Goal: Task Accomplishment & Management: Manage account settings

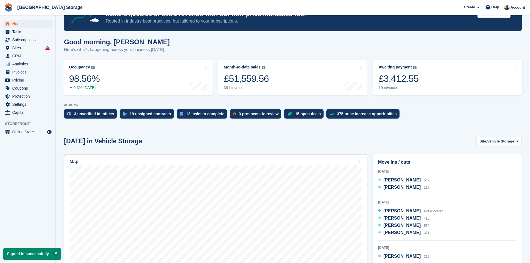
scroll to position [56, 0]
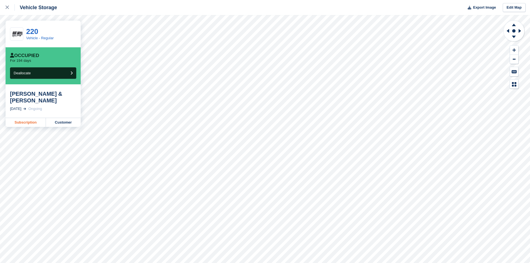
click at [30, 118] on link "Subscription" at bounding box center [26, 122] width 40 height 9
click at [512, 25] on icon at bounding box center [514, 24] width 14 height 7
drag, startPoint x: 514, startPoint y: 36, endPoint x: 514, endPoint y: 40, distance: 3.9
click at [514, 40] on g at bounding box center [514, 37] width 14 height 7
click at [514, 38] on icon at bounding box center [514, 37] width 14 height 7
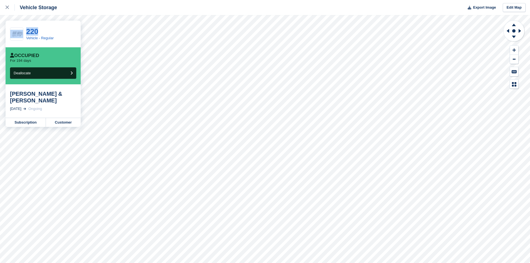
click at [476, 69] on div at bounding box center [265, 139] width 530 height 248
click at [25, 118] on link "Subscription" at bounding box center [26, 115] width 40 height 9
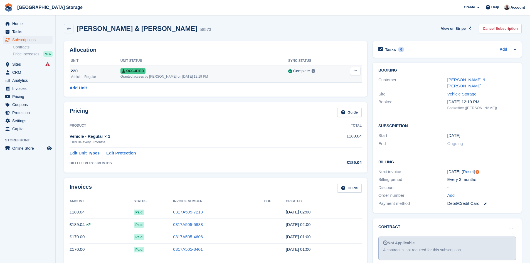
click at [109, 73] on div "220" at bounding box center [96, 71] width 50 height 6
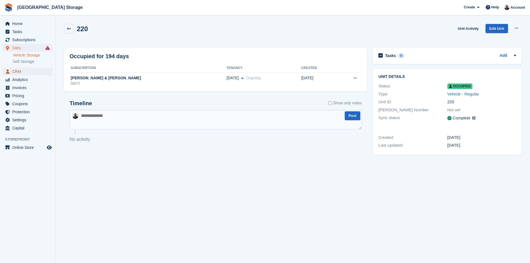
click at [18, 71] on span "CRM" at bounding box center [28, 72] width 33 height 8
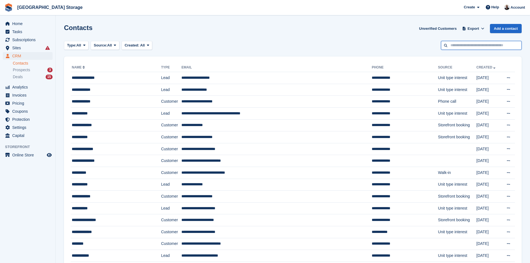
click at [465, 47] on input "text" at bounding box center [481, 45] width 81 height 9
type input "*******"
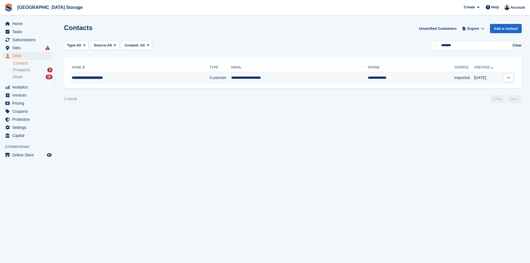
click at [179, 78] on div "**********" at bounding box center [125, 78] width 107 height 6
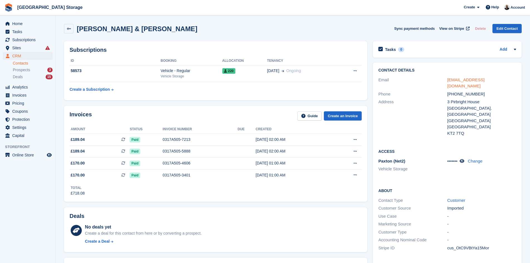
click at [475, 81] on link "alanhockham@ymail.com" at bounding box center [466, 82] width 37 height 11
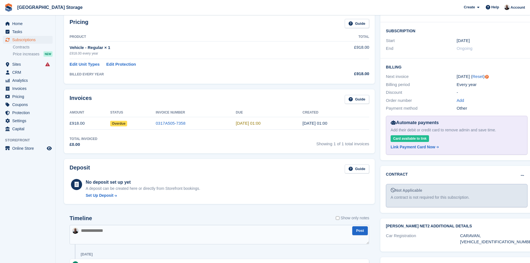
scroll to position [111, 0]
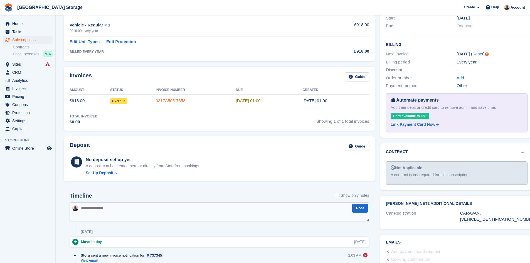
click at [170, 102] on link "0317A505-7358" at bounding box center [171, 100] width 30 height 5
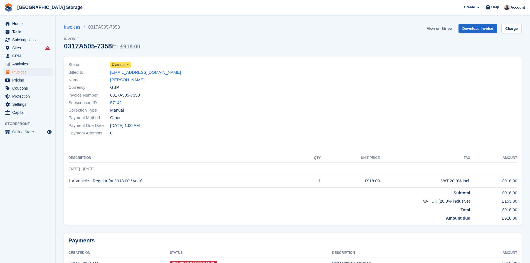
click at [437, 28] on link "View on Stripe" at bounding box center [439, 28] width 29 height 9
